Goal: Download file/media

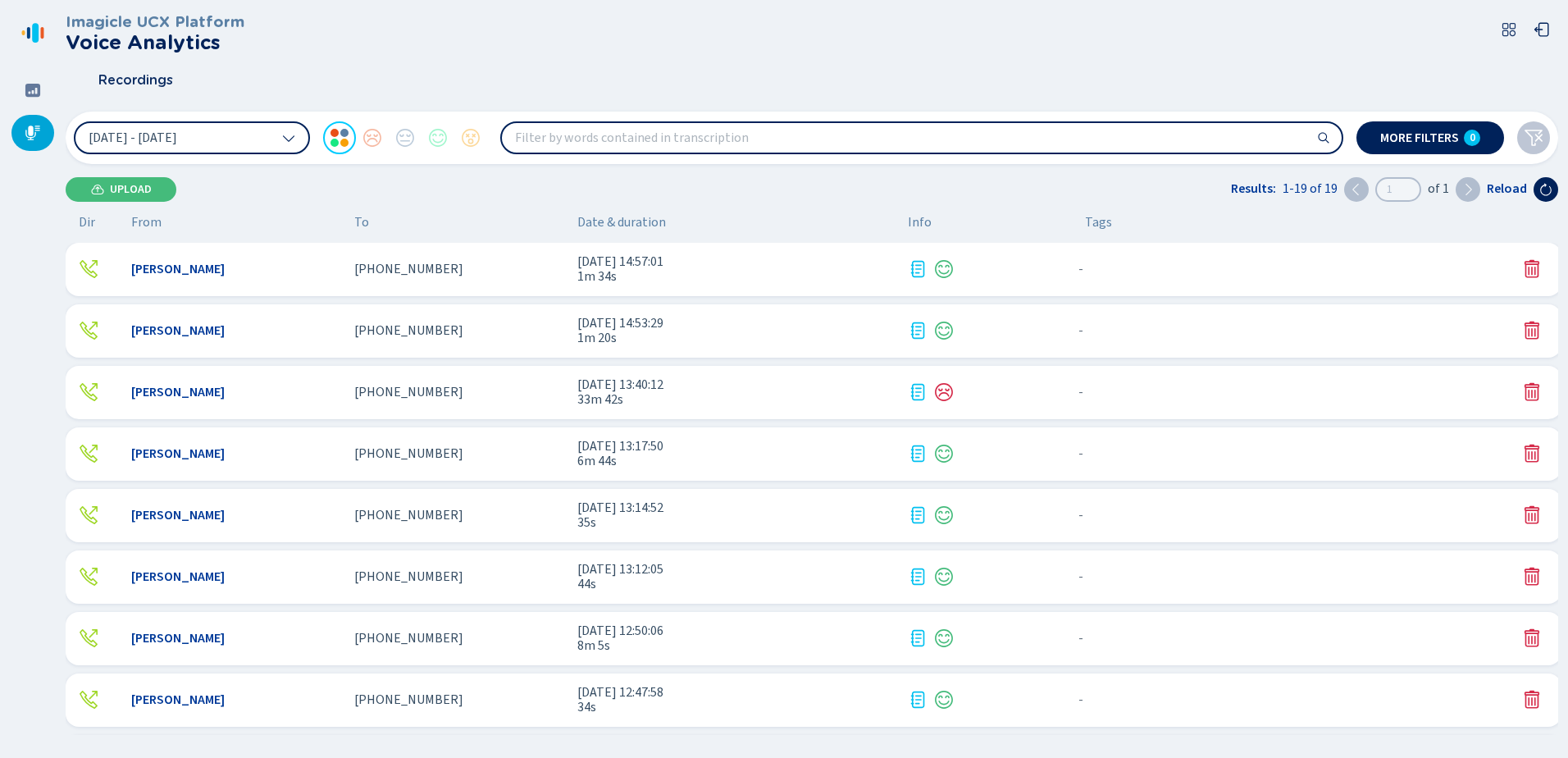
click at [1159, 386] on div "- {{hiddenTagsCount}} more" at bounding box center [1290, 391] width 437 height 21
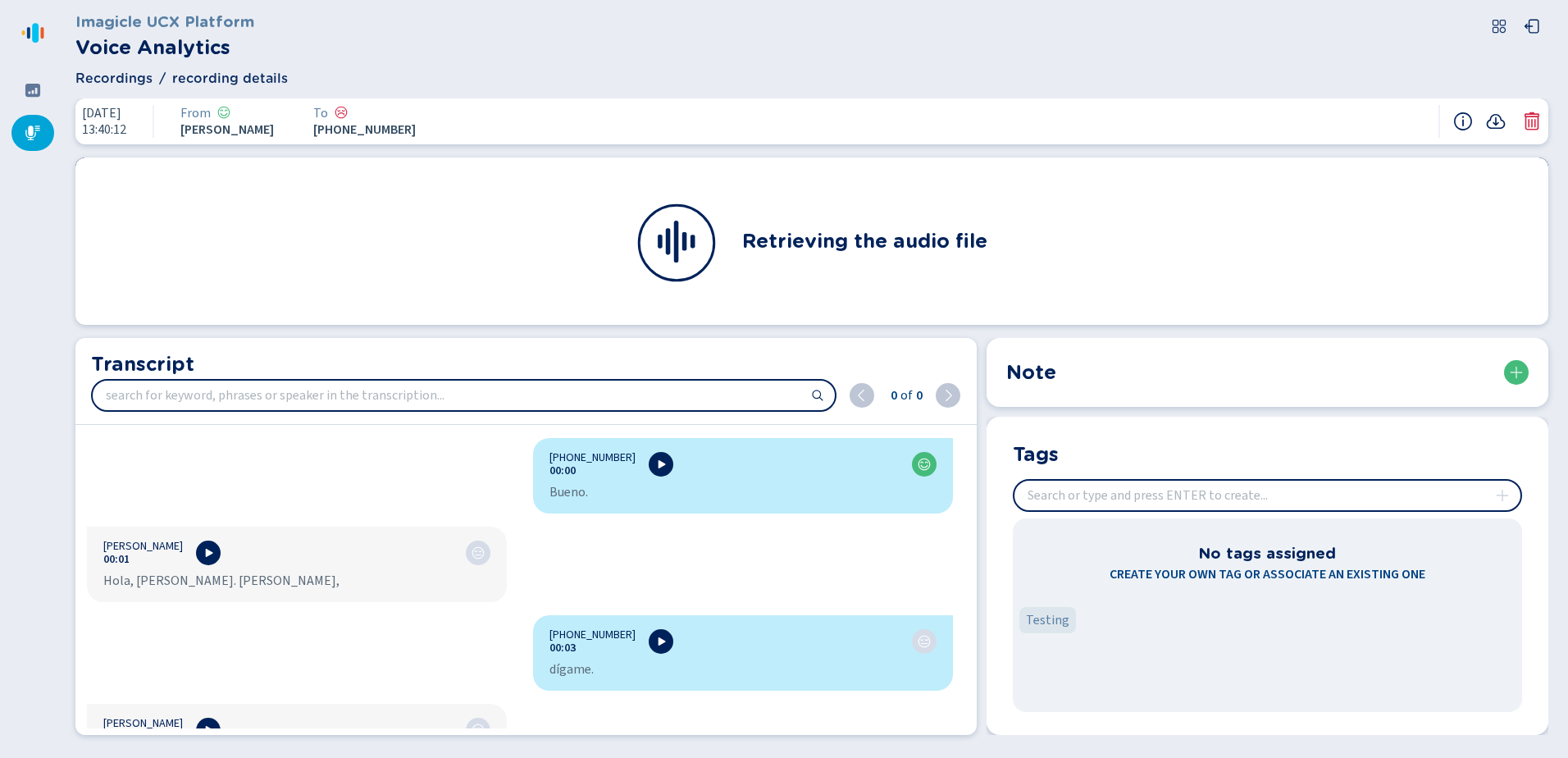
click at [1197, 497] on input "insert" at bounding box center [1267, 496] width 506 height 30
type input "spanish call"
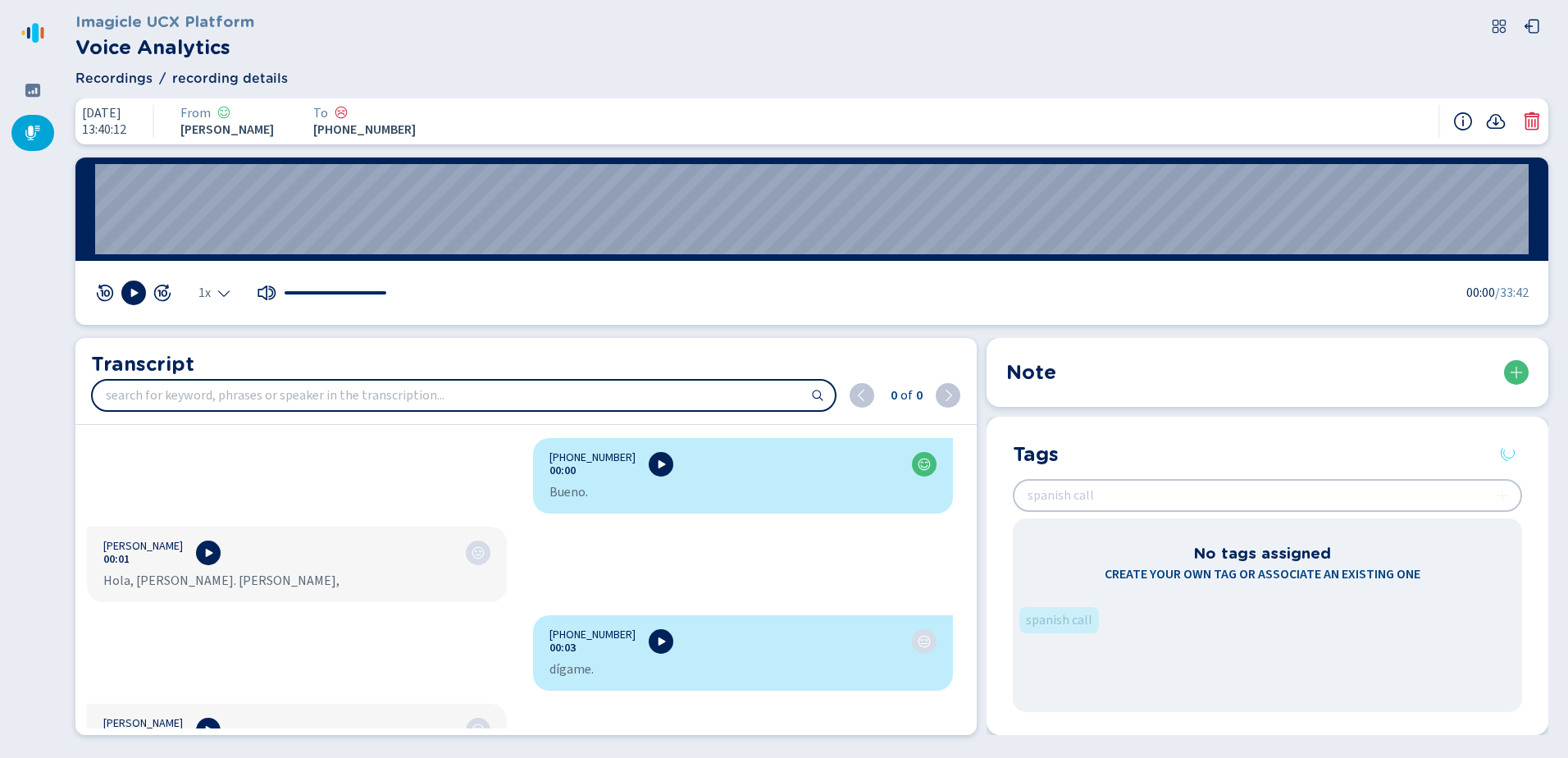
click at [36, 142] on div at bounding box center [33, 133] width 43 height 36
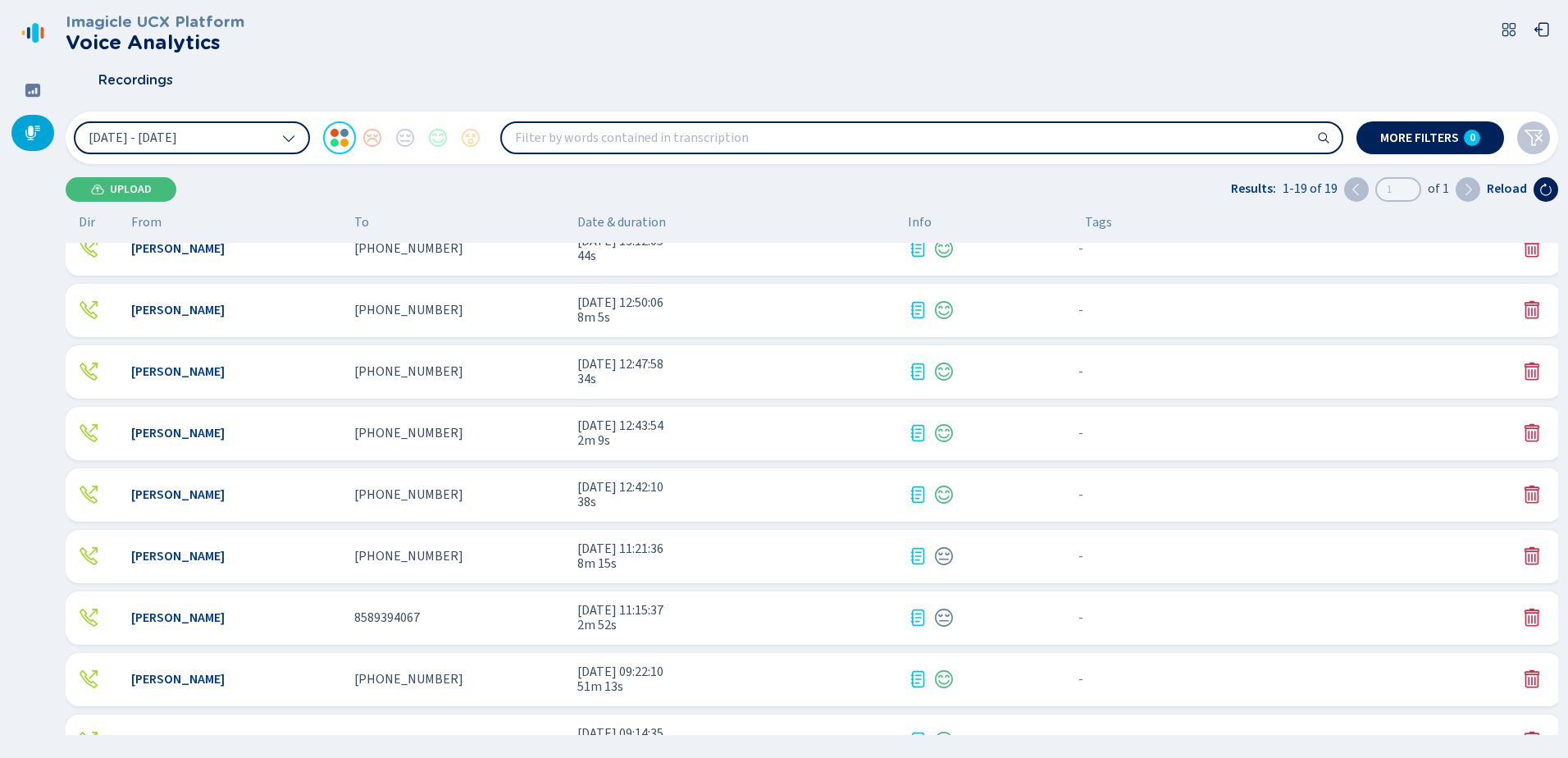
scroll to position [675, 0]
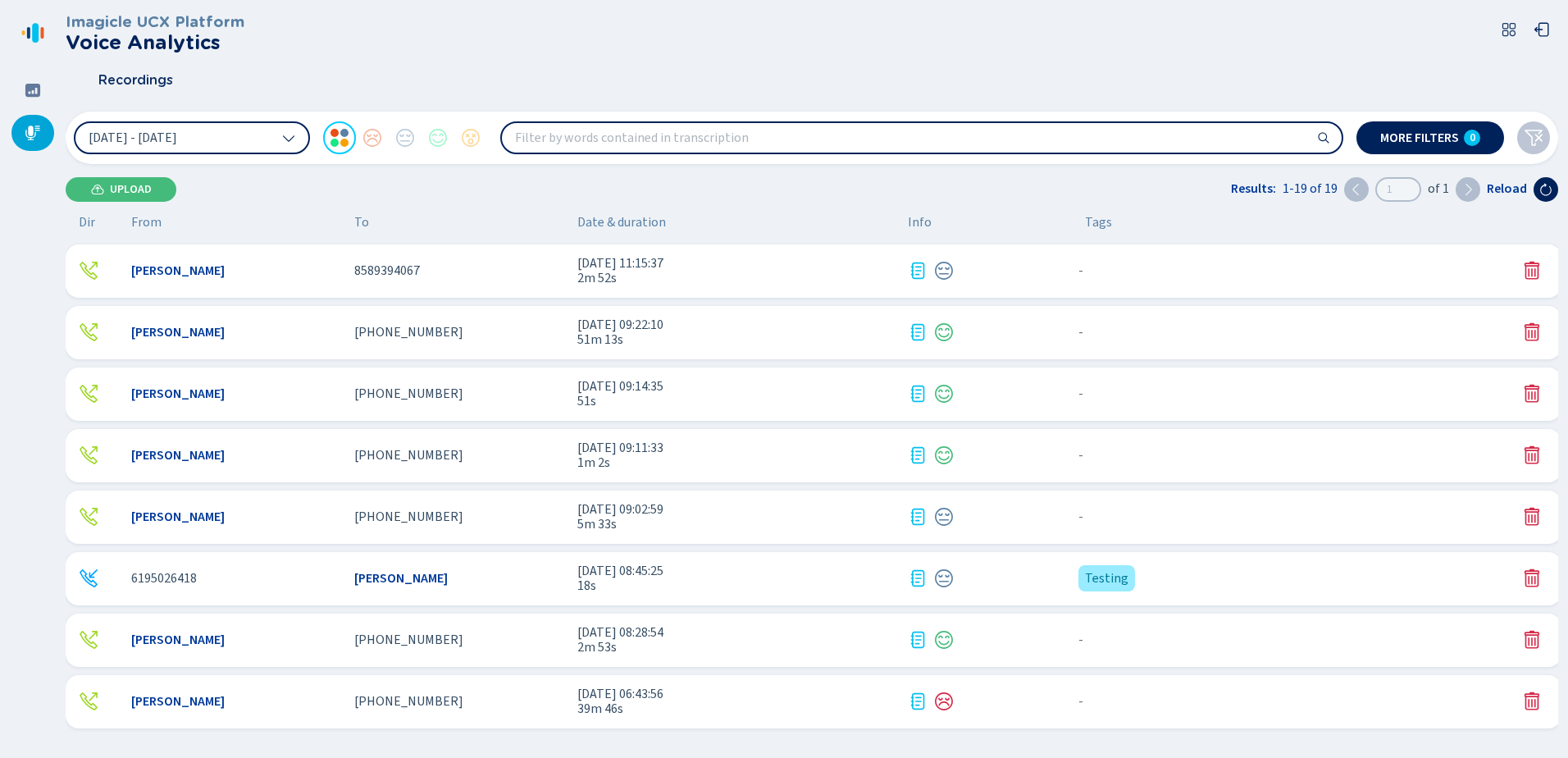
click at [1224, 692] on div "- {{hiddenTagsCount}} more" at bounding box center [1290, 700] width 437 height 21
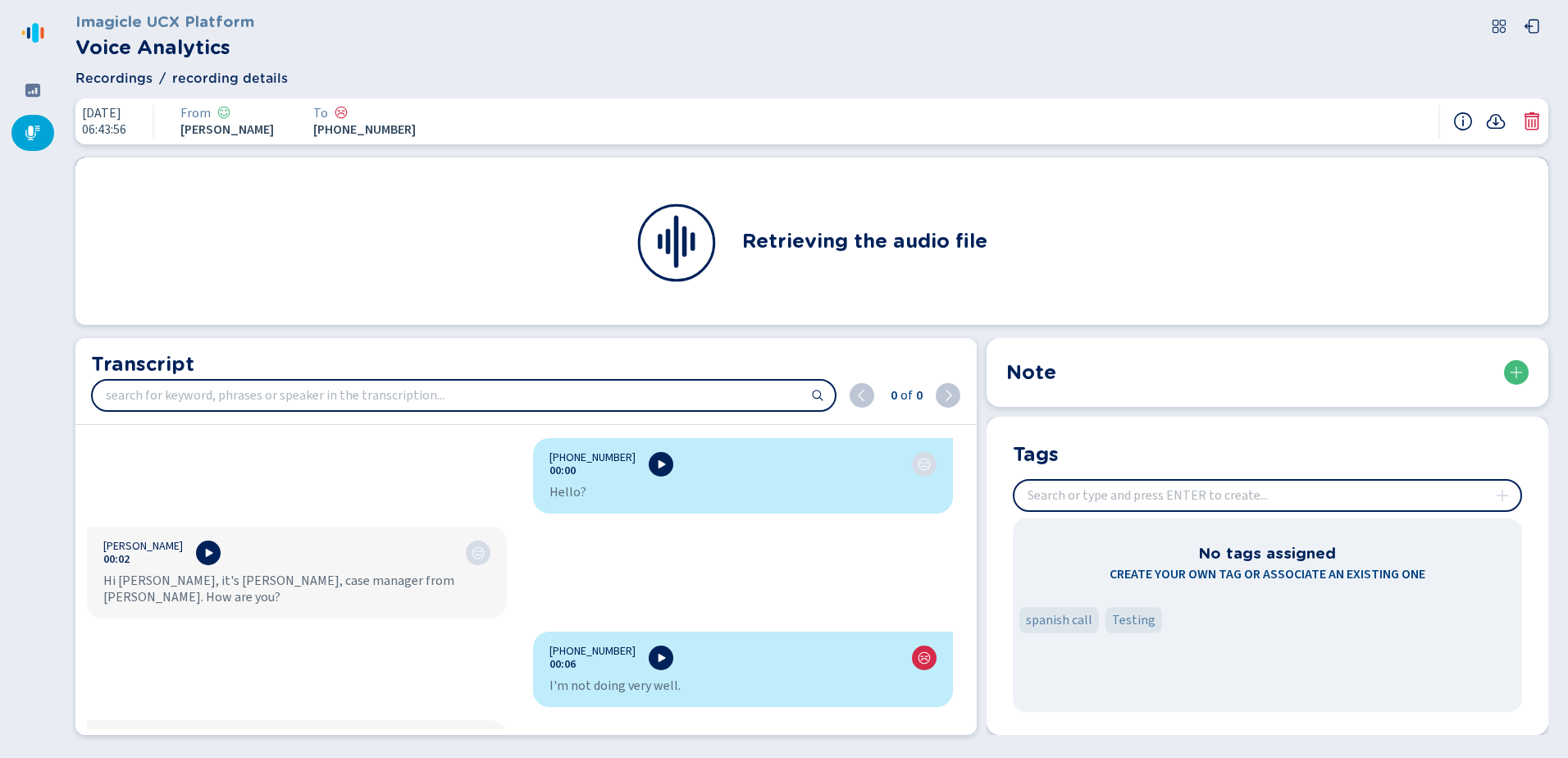
click at [1146, 487] on input "insert" at bounding box center [1267, 496] width 506 height 30
type input "wezleman"
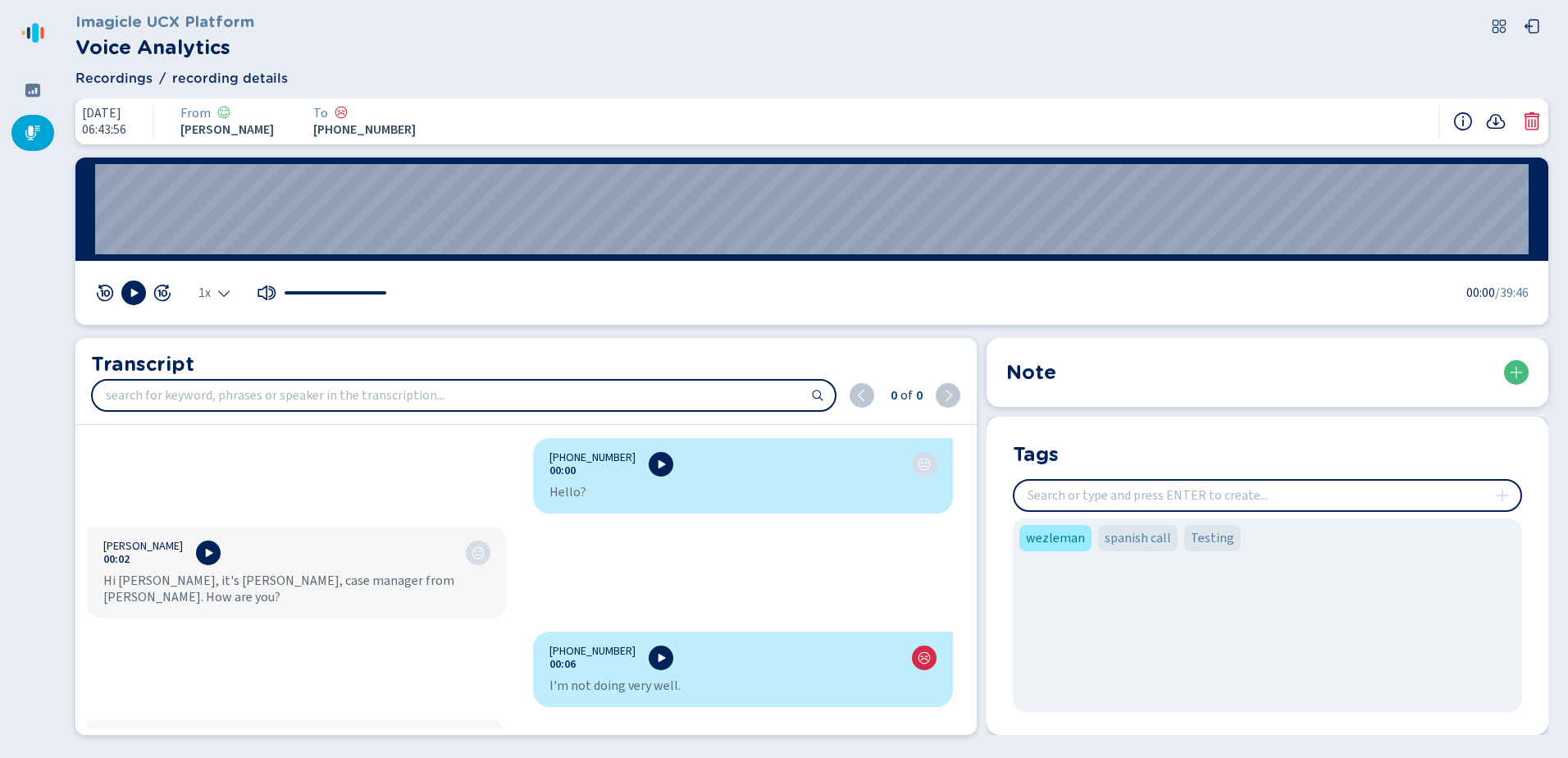
click at [36, 131] on icon at bounding box center [33, 133] width 17 height 17
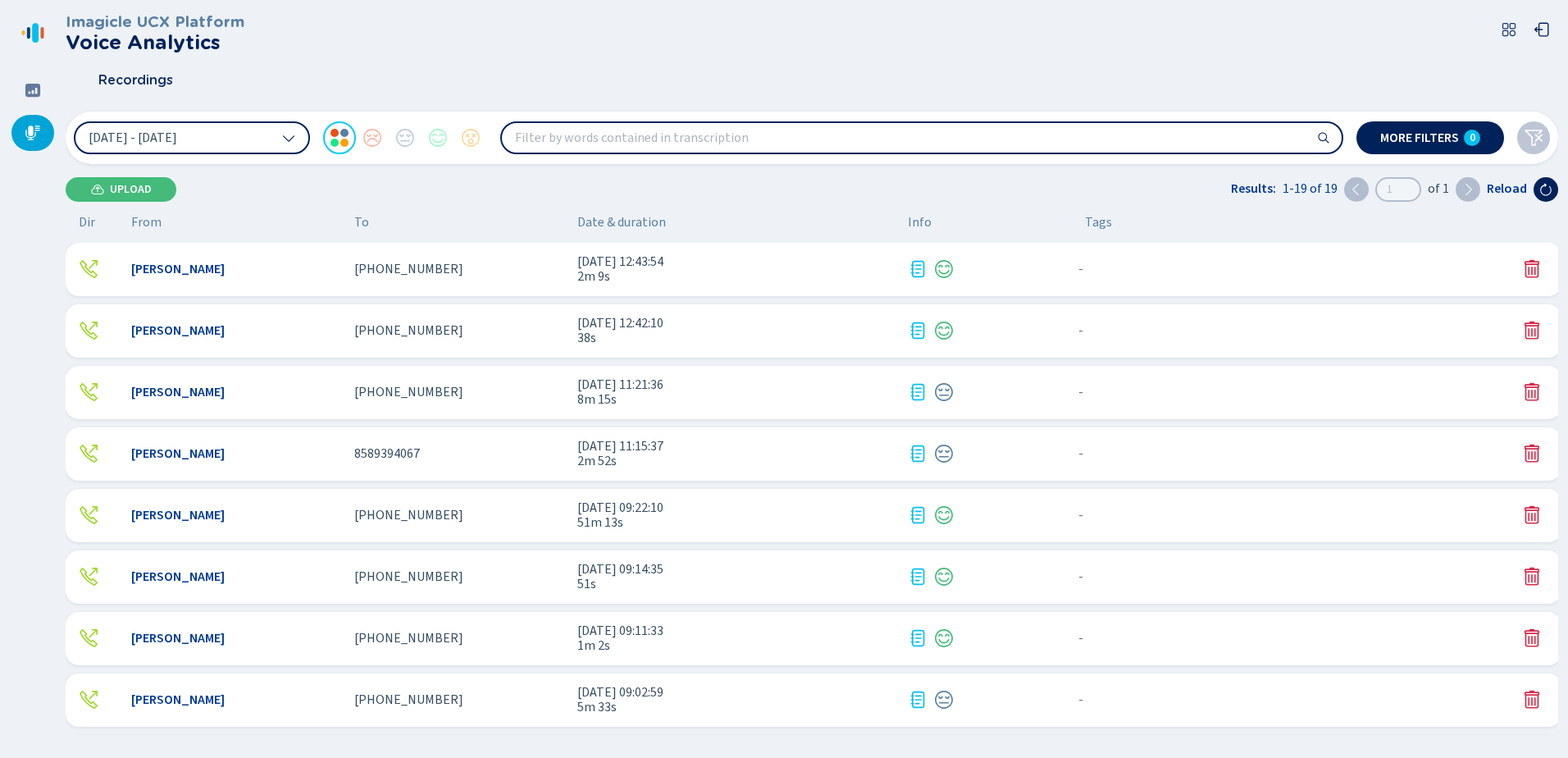
scroll to position [675, 0]
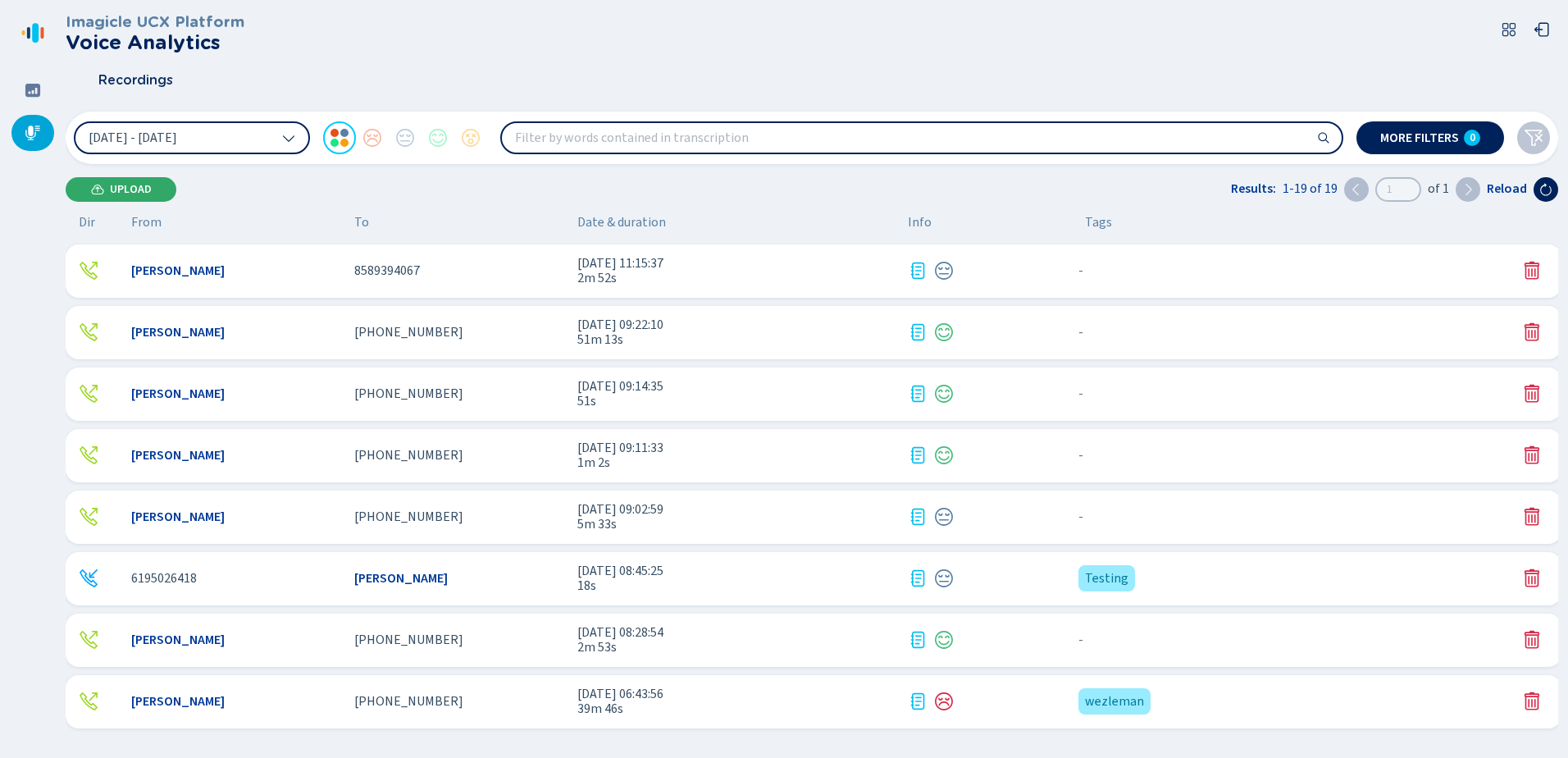
click at [143, 189] on span "Upload" at bounding box center [131, 189] width 42 height 13
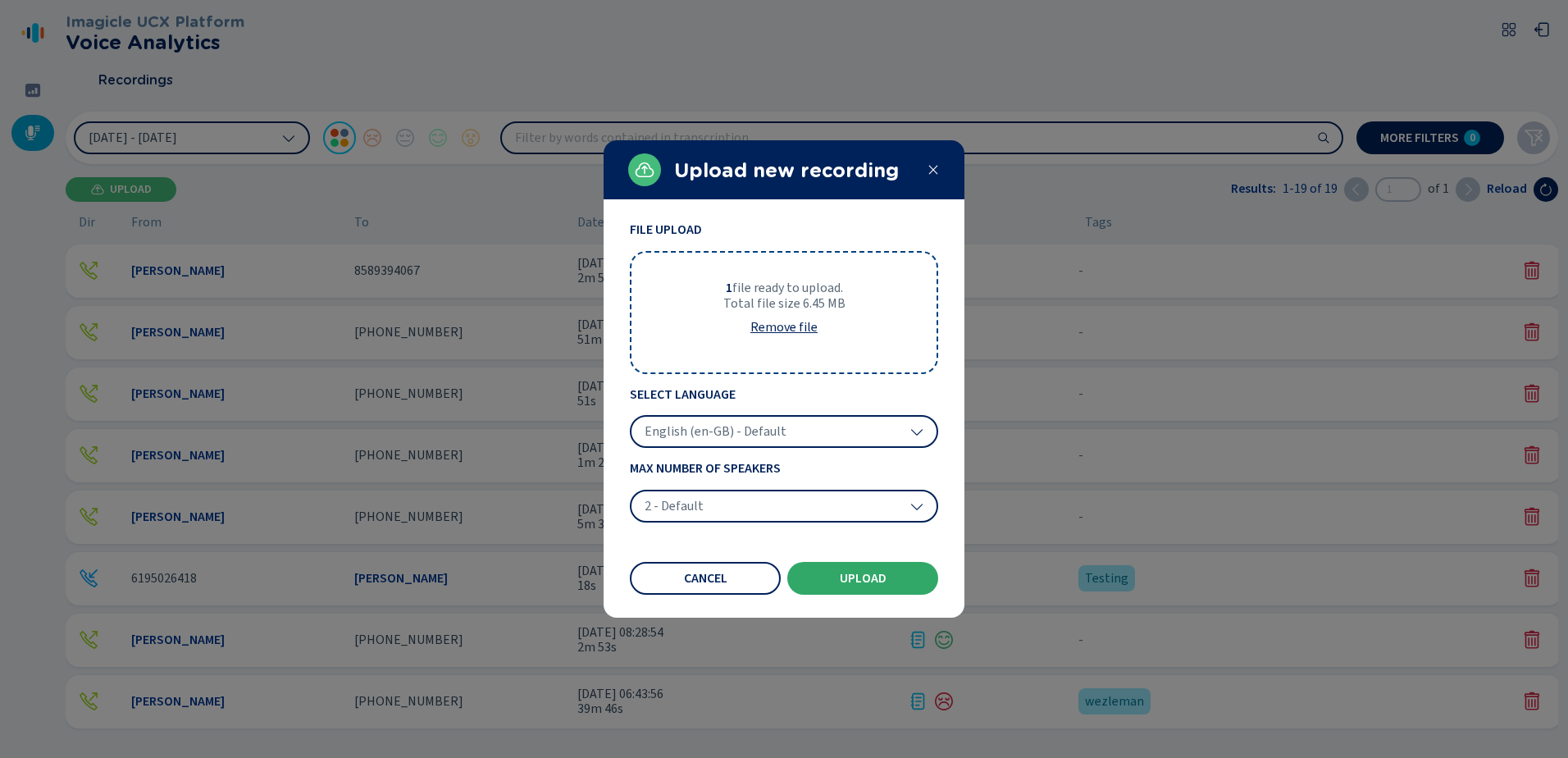
click at [875, 583] on span "Upload" at bounding box center [863, 577] width 47 height 13
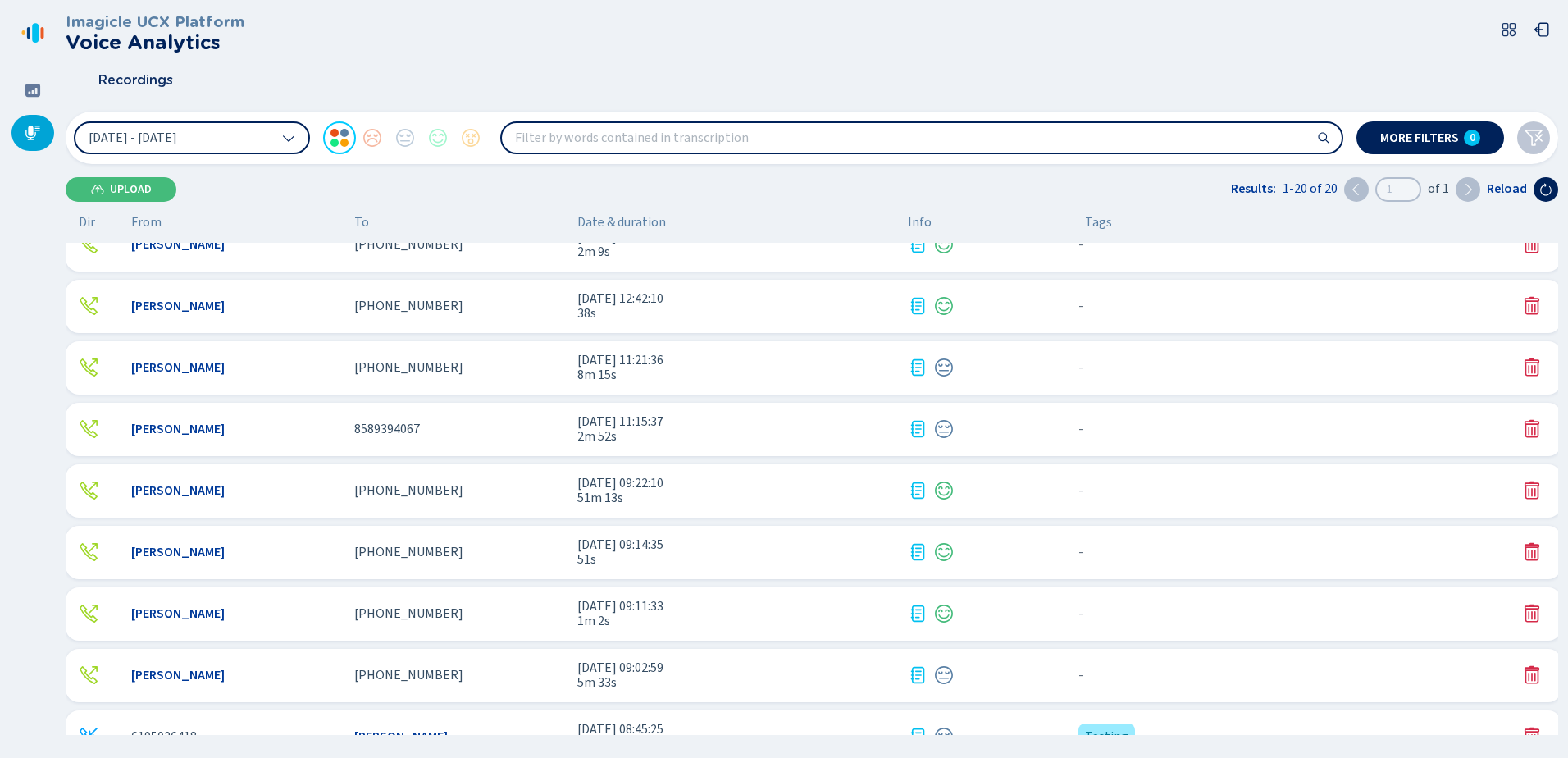
scroll to position [736, 0]
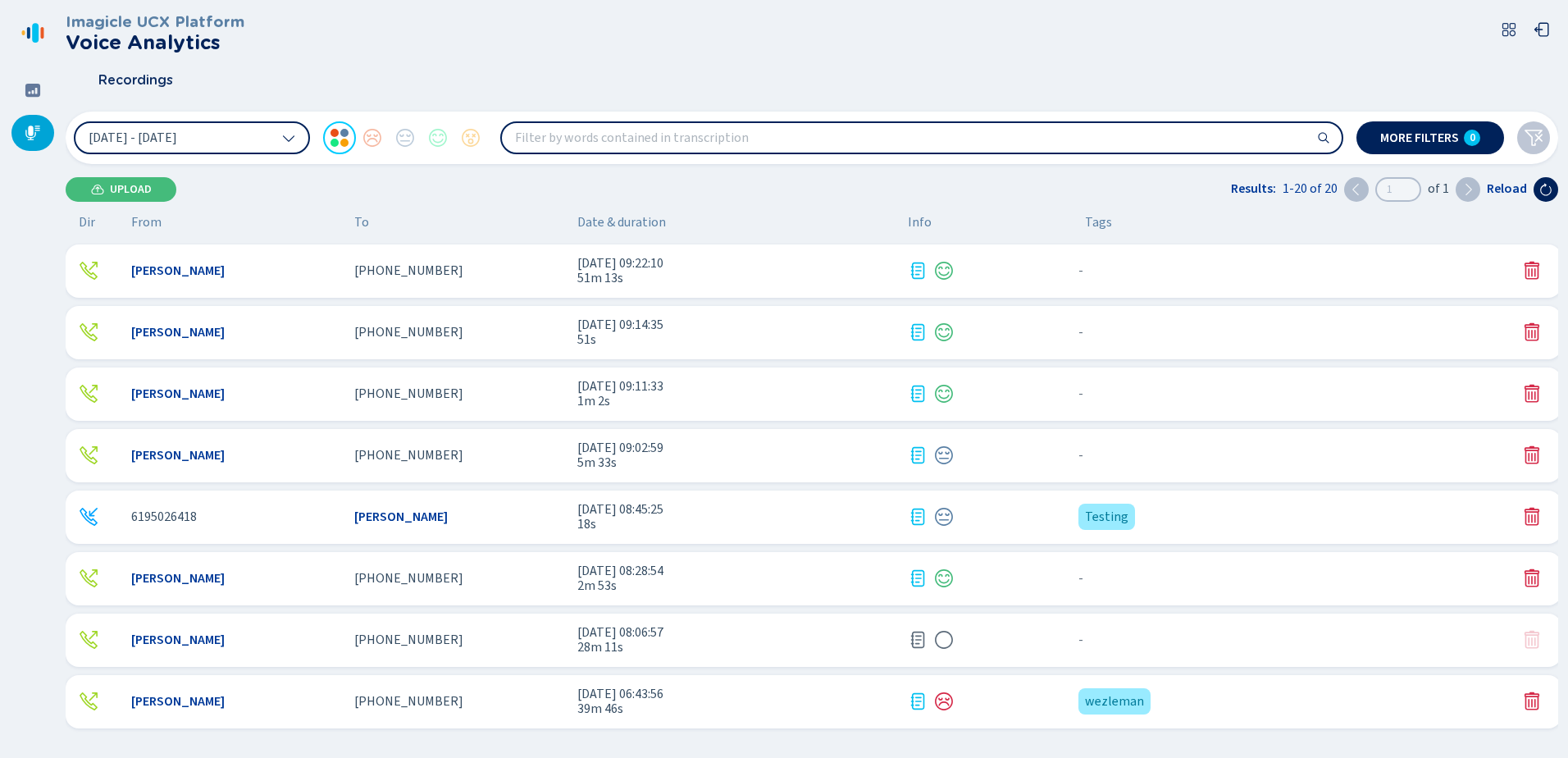
click at [1184, 634] on div "- {{hiddenTagsCount}} more" at bounding box center [1290, 639] width 437 height 21
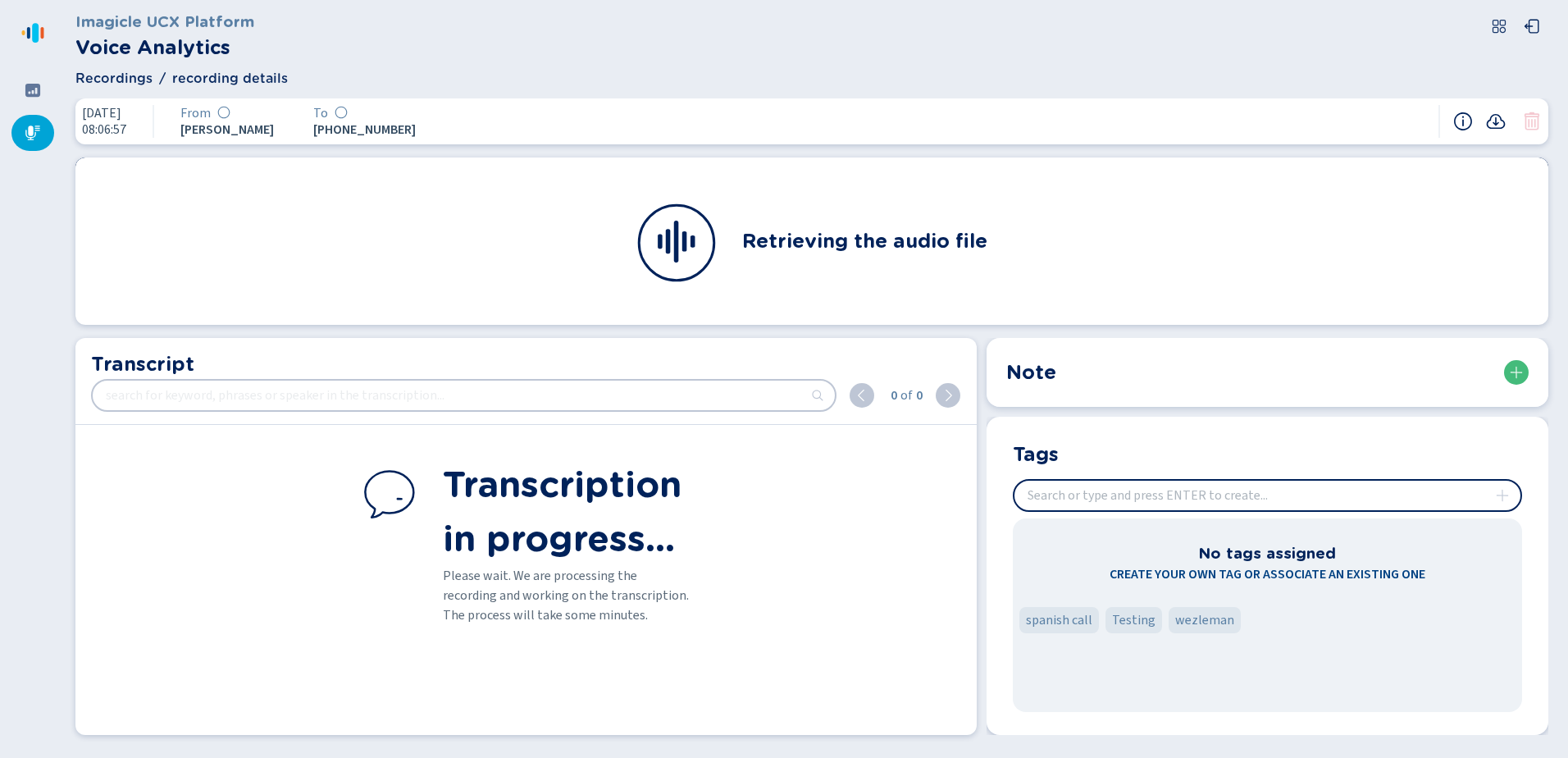
click at [1111, 485] on input "insert" at bounding box center [1267, 496] width 506 height 30
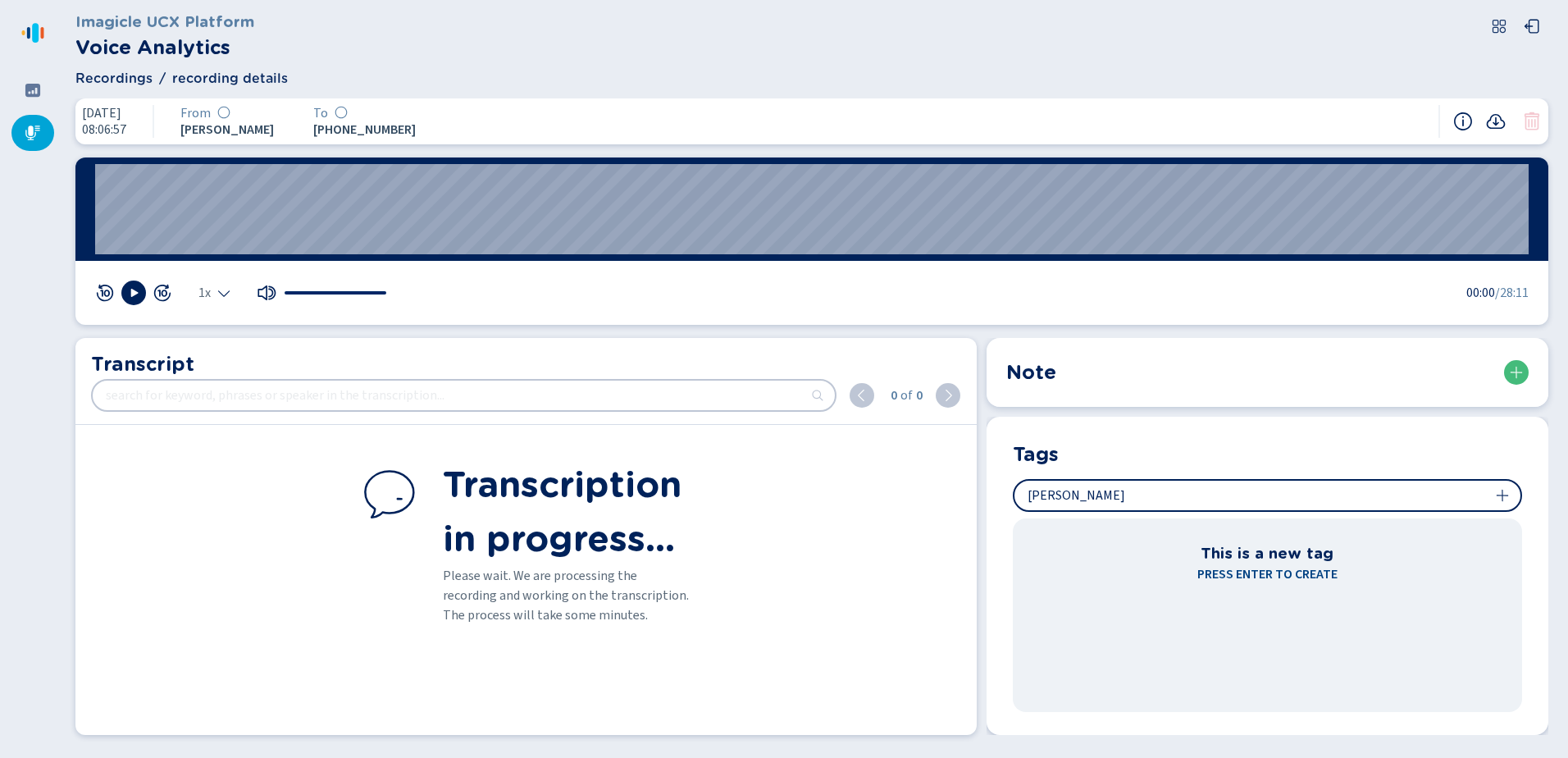
type input "[PERSON_NAME]"
click at [30, 127] on icon at bounding box center [33, 132] width 15 height 15
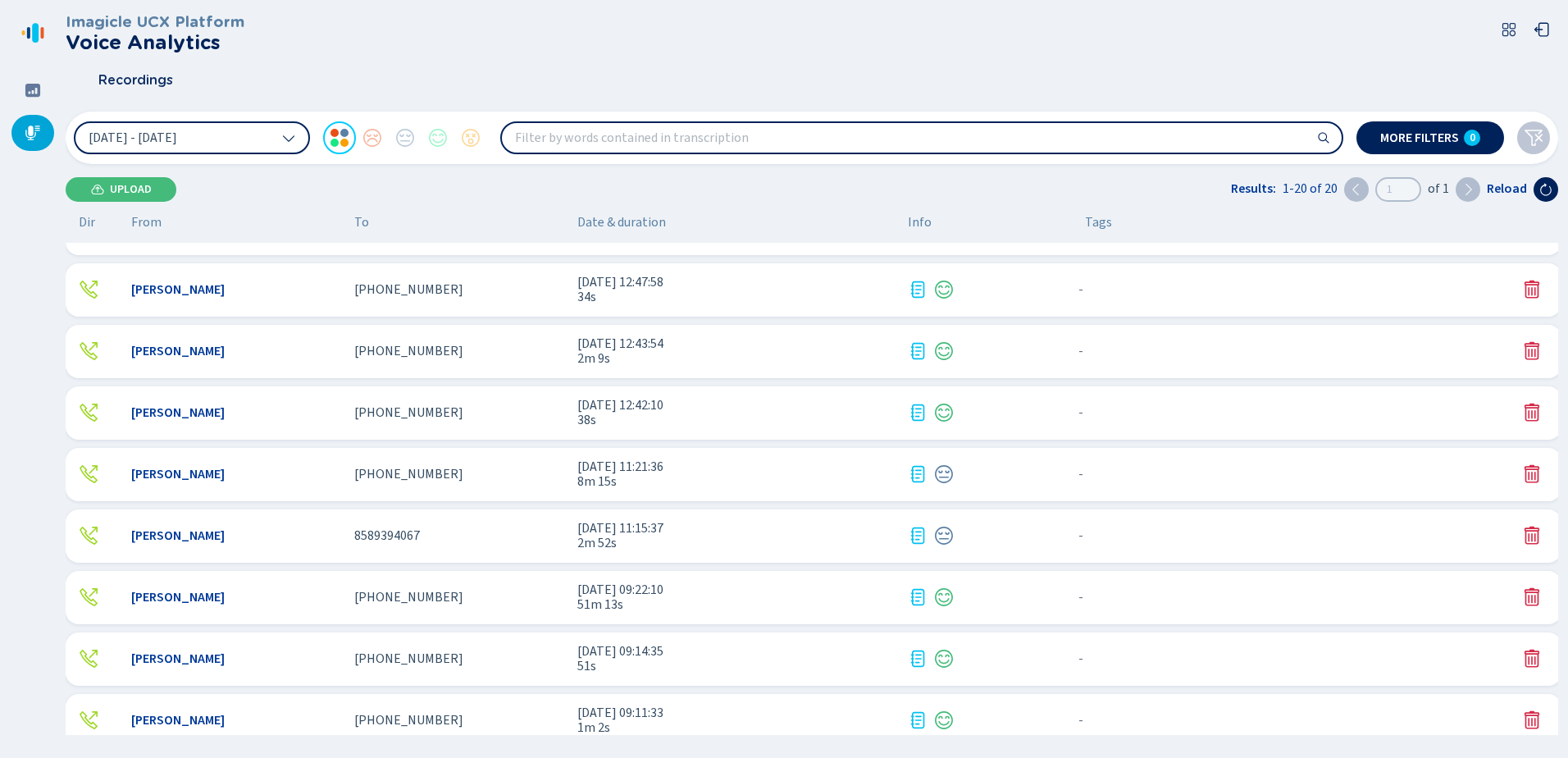
scroll to position [736, 0]
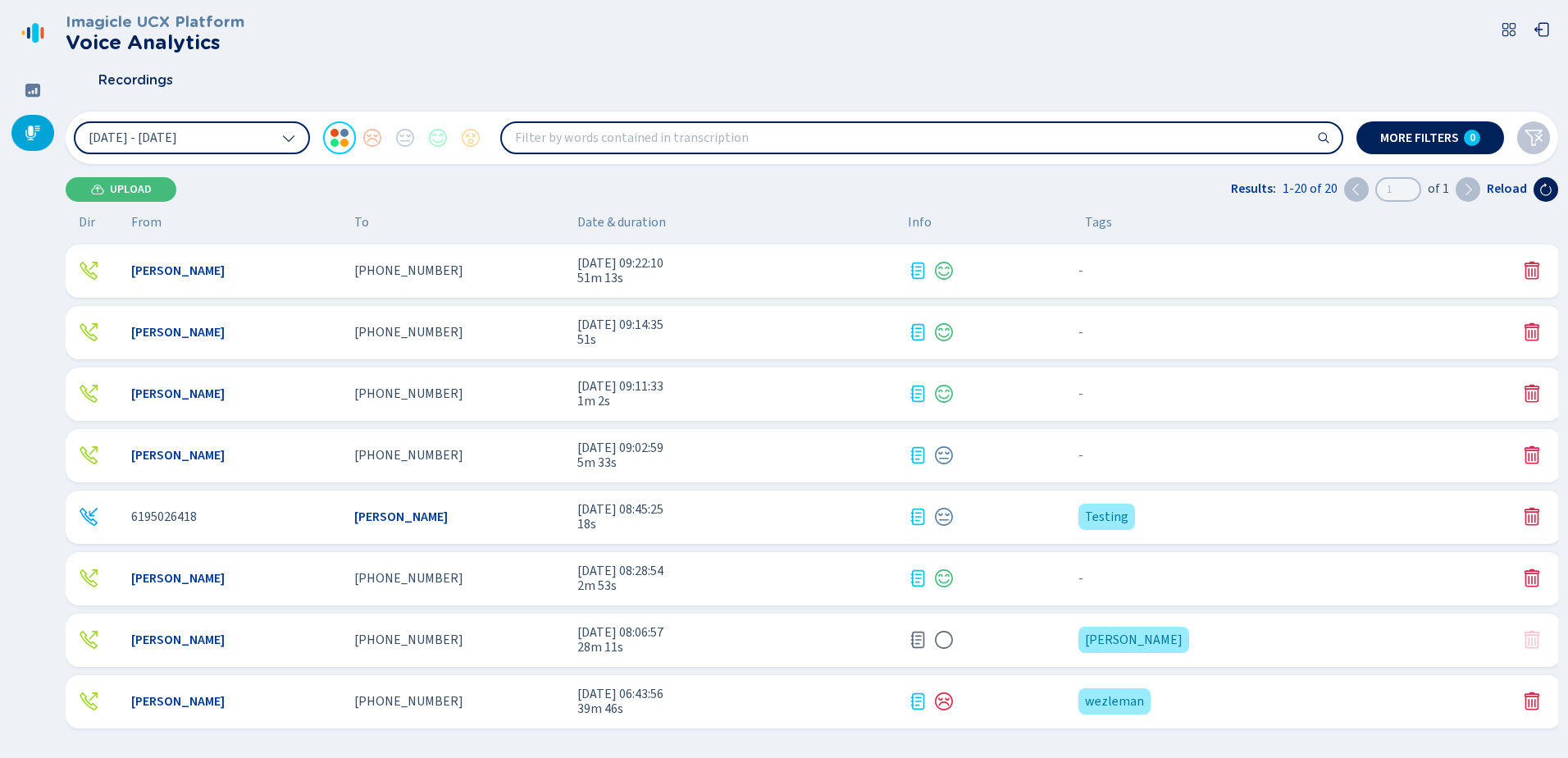
click at [915, 642] on icon at bounding box center [917, 640] width 20 height 20
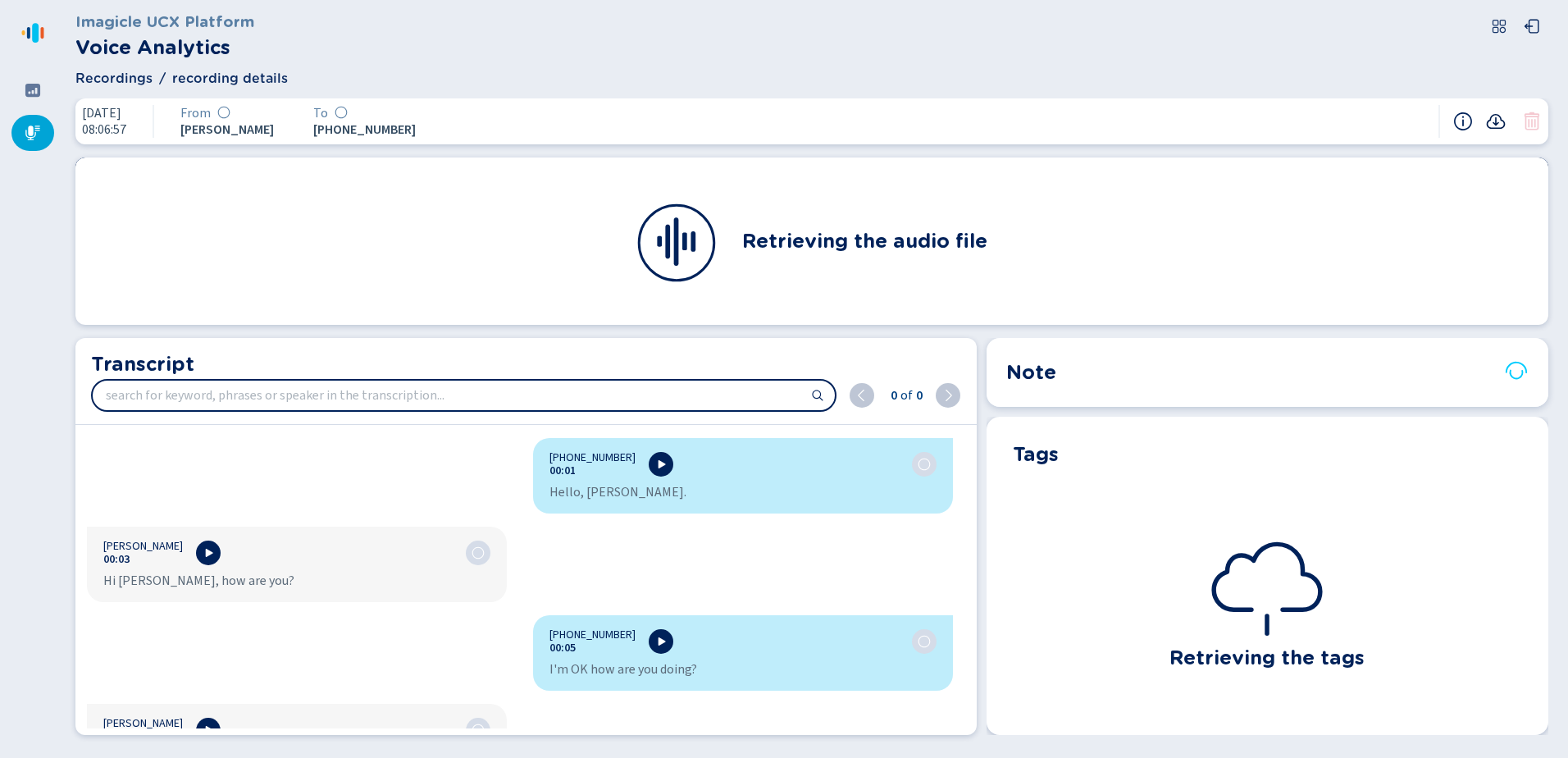
click at [1500, 125] on icon at bounding box center [1496, 121] width 20 height 20
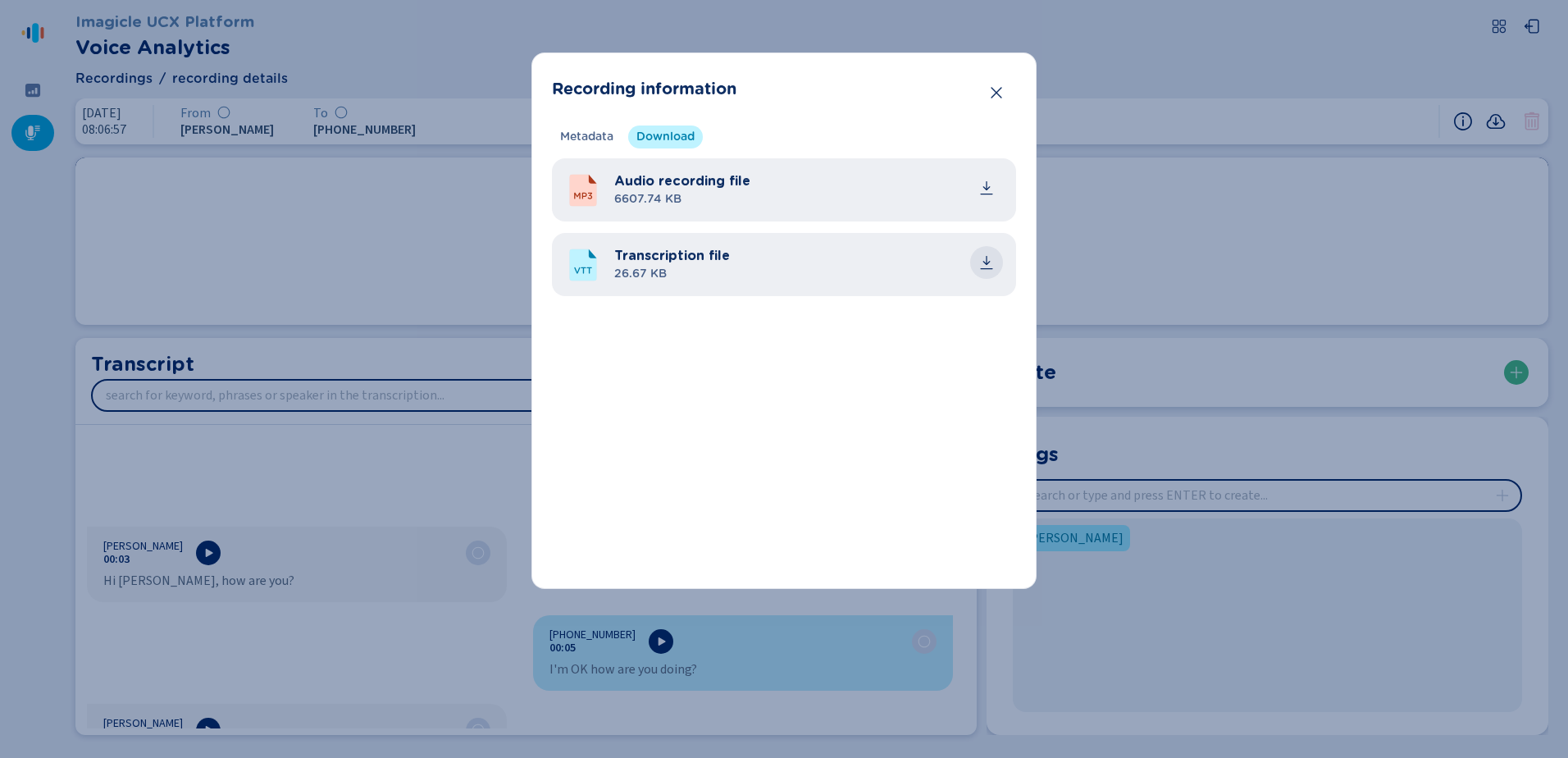
click at [985, 264] on icon "common.download" at bounding box center [986, 262] width 17 height 17
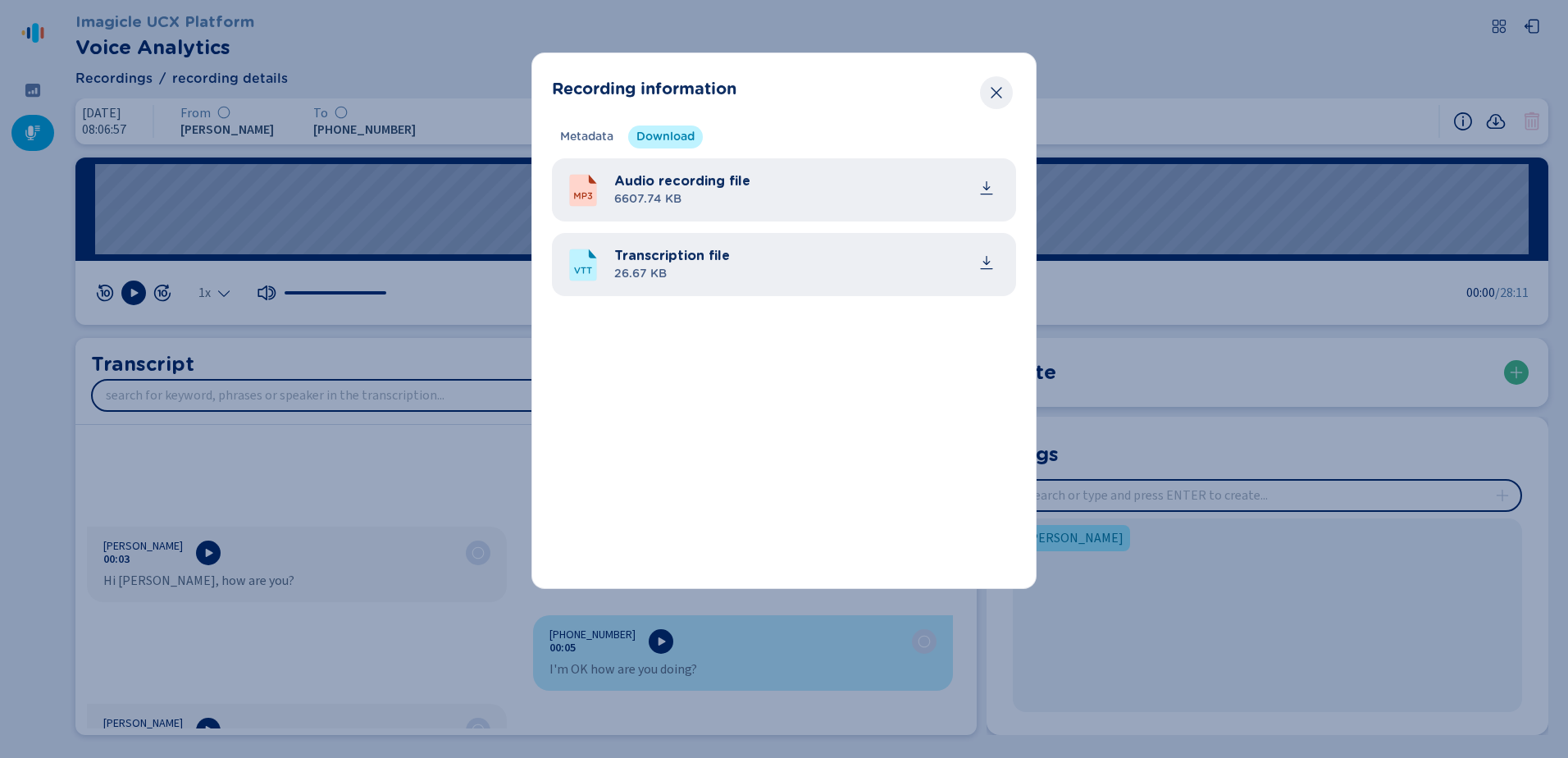
click at [1000, 95] on icon "Close" at bounding box center [996, 92] width 17 height 17
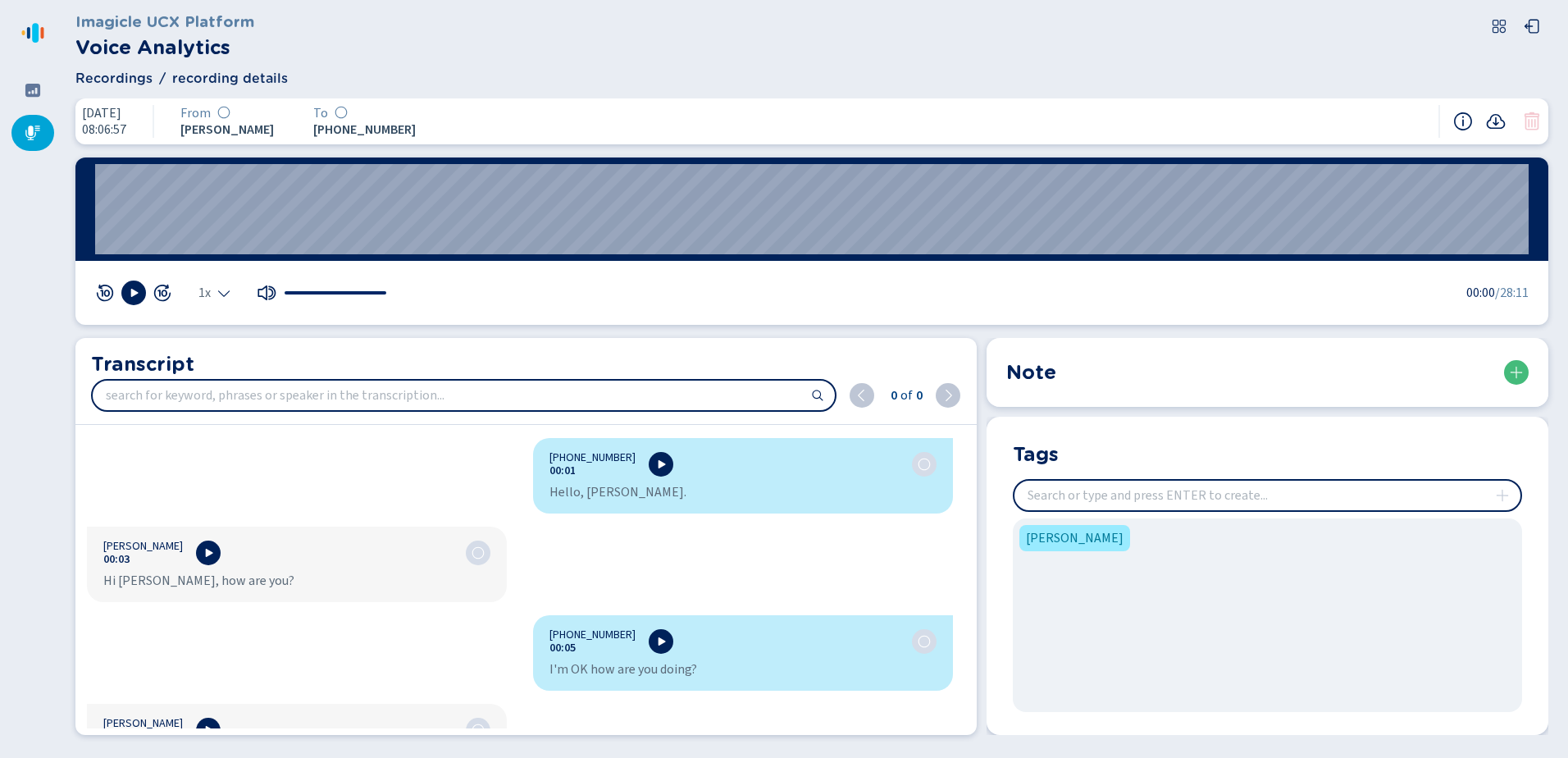
drag, startPoint x: 1490, startPoint y: 0, endPoint x: 1103, endPoint y: 65, distance: 392.4
click at [1103, 65] on header "Imagicle UCX Platform Voice Analytics Recordings recording details" at bounding box center [811, 49] width 1473 height 78
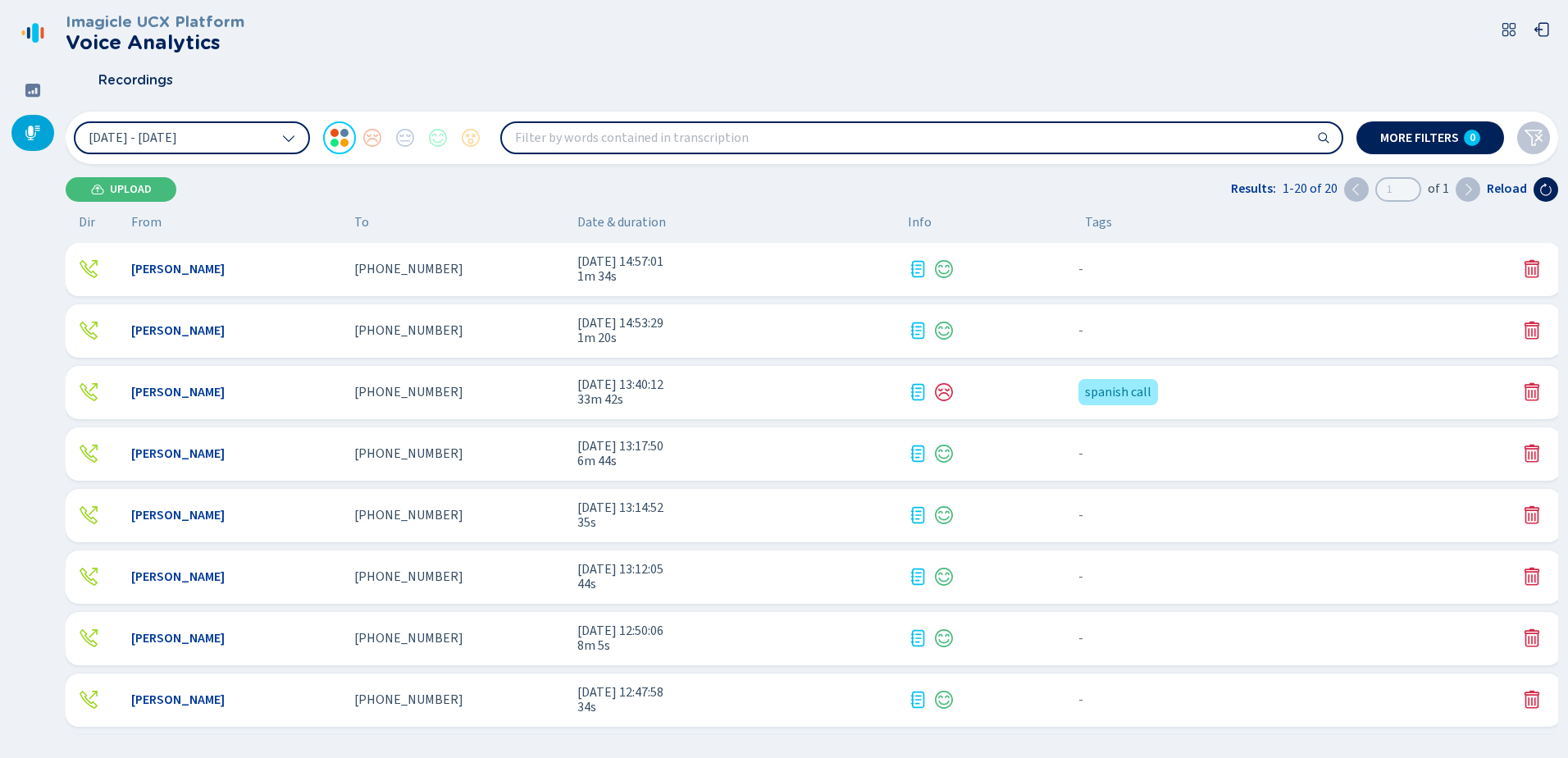
click at [1081, 63] on div "Recordings" at bounding box center [811, 79] width 1493 height 41
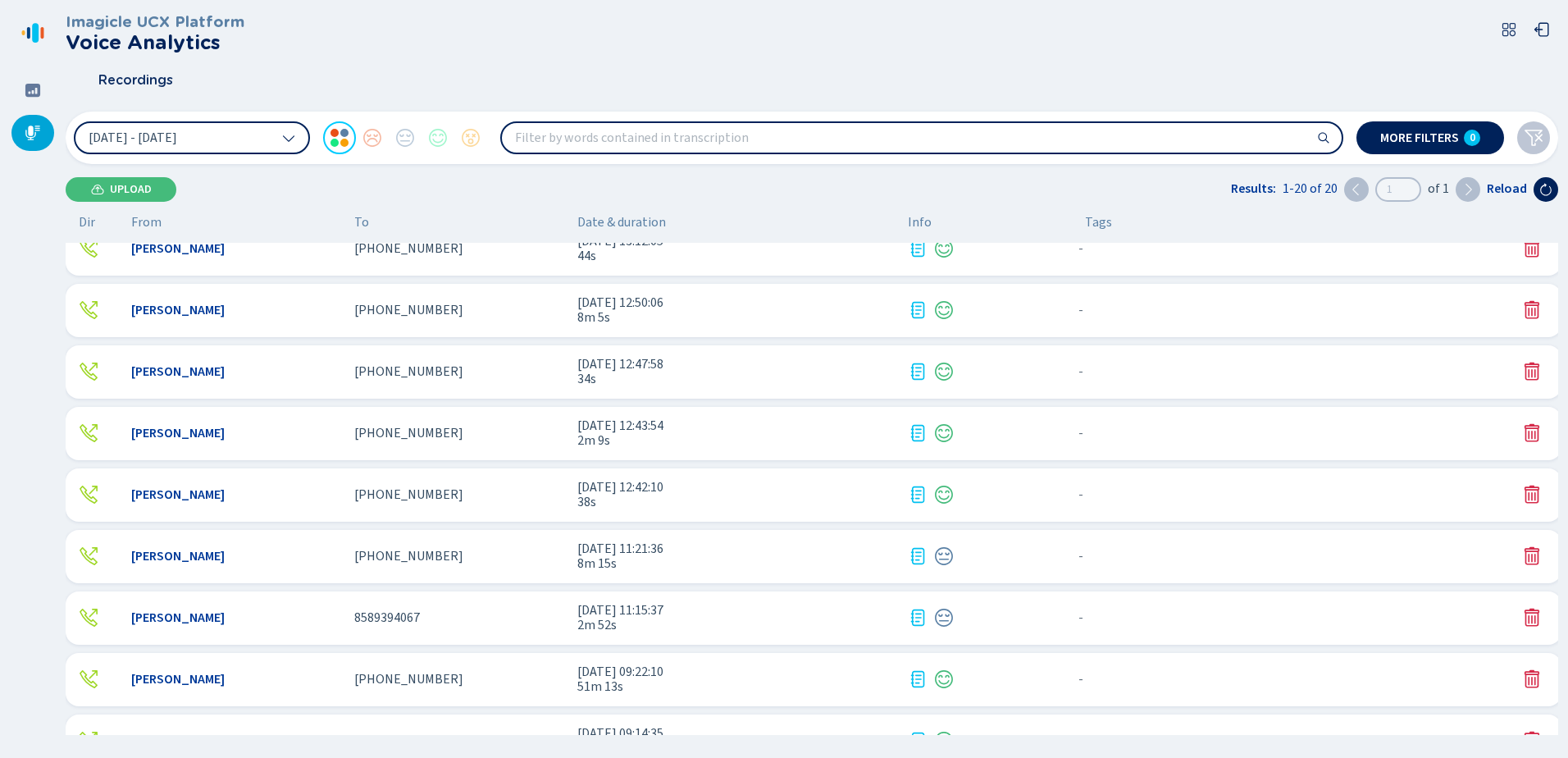
scroll to position [736, 0]
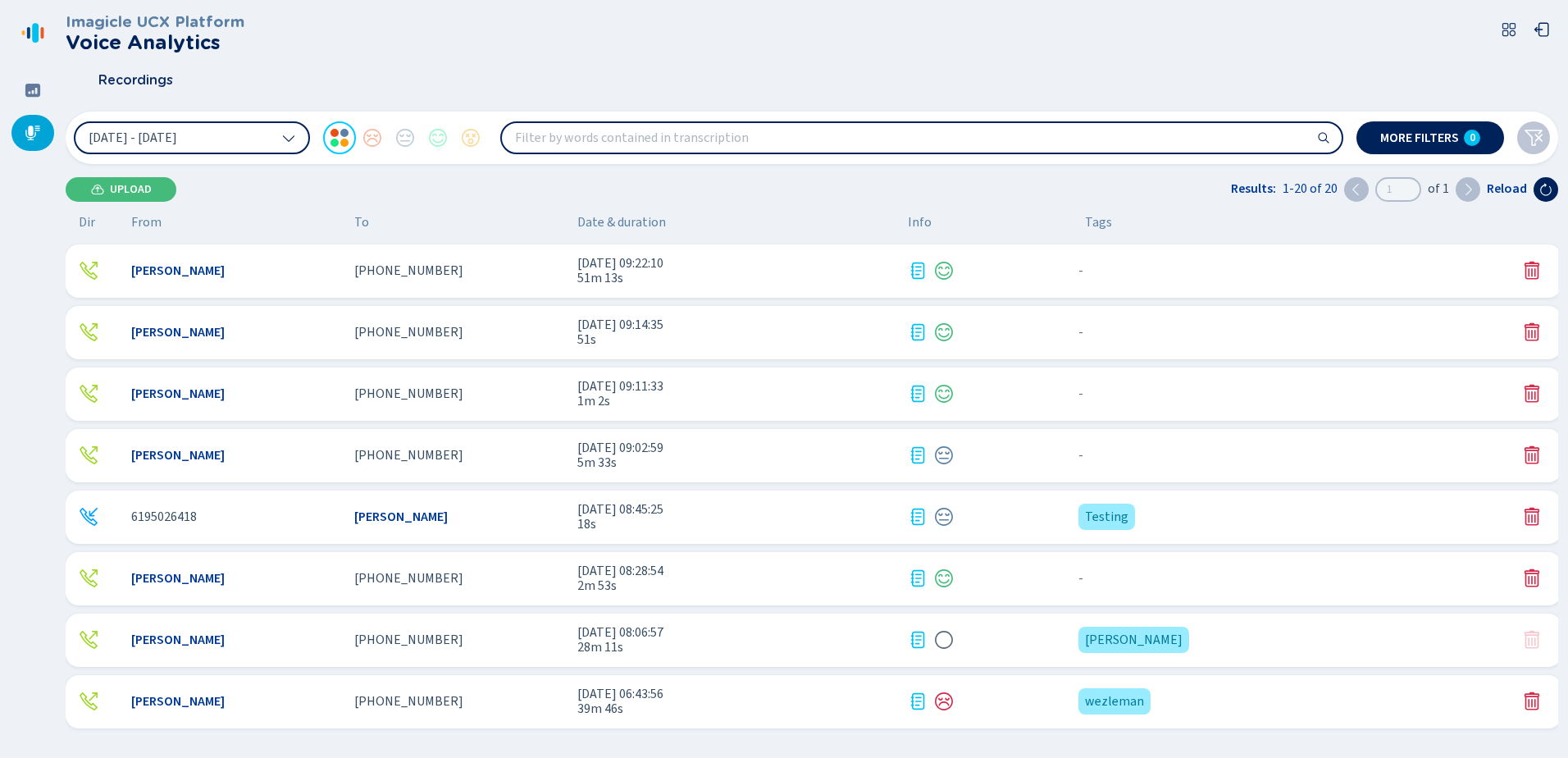
click at [923, 701] on icon at bounding box center [918, 701] width 14 height 17
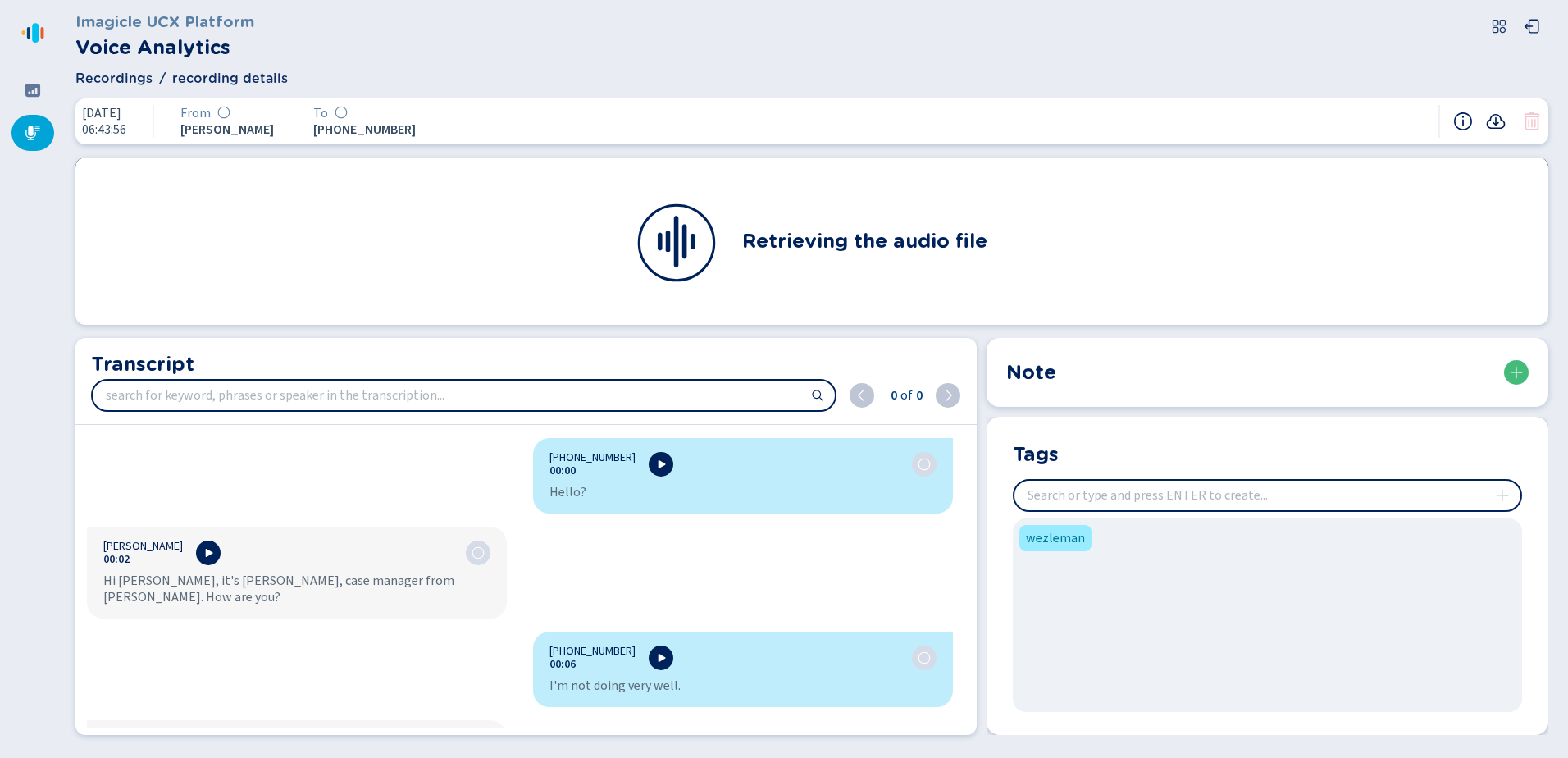
click at [1499, 117] on icon at bounding box center [1496, 121] width 20 height 20
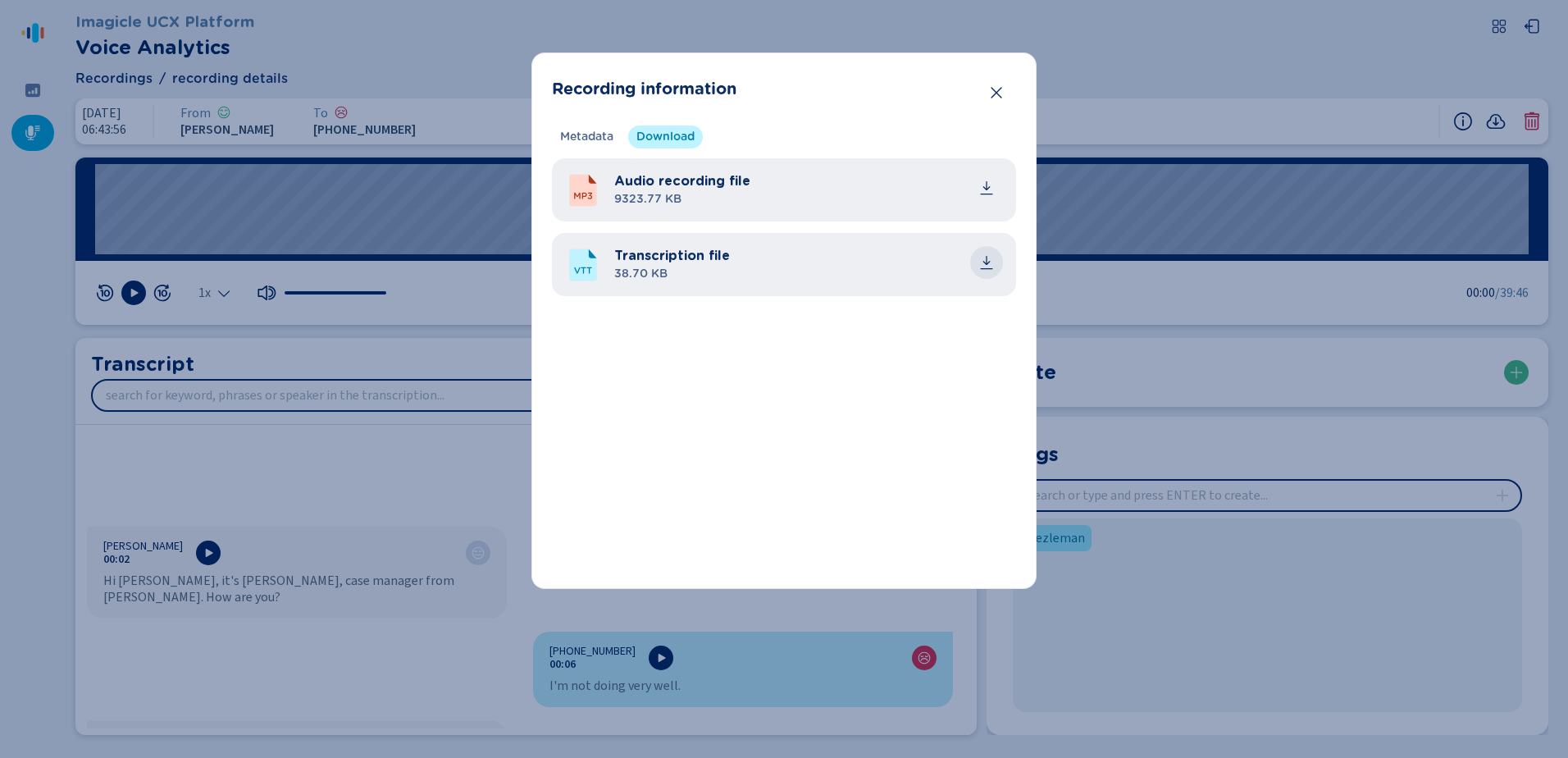
click at [992, 263] on icon "common.download" at bounding box center [986, 262] width 17 height 17
click at [1000, 92] on icon "Close" at bounding box center [996, 92] width 17 height 17
